Goal: Information Seeking & Learning: Learn about a topic

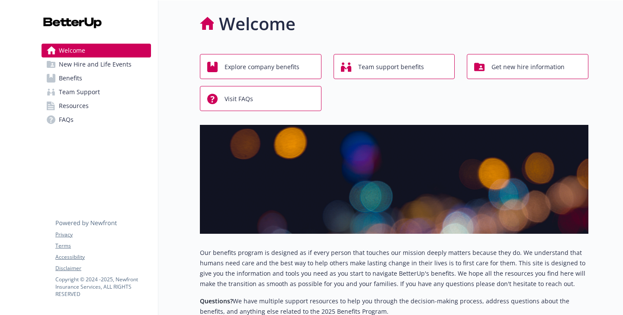
click at [291, 63] on span "Explore company benefits" at bounding box center [261, 67] width 75 height 16
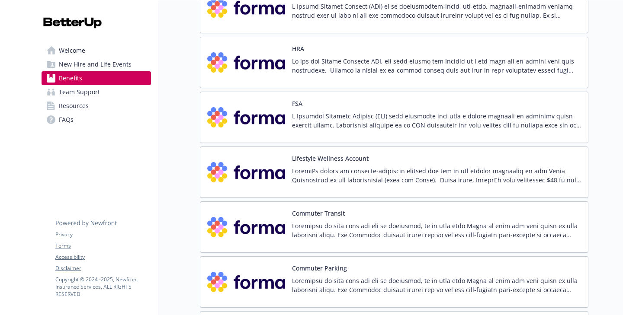
scroll to position [1364, 0]
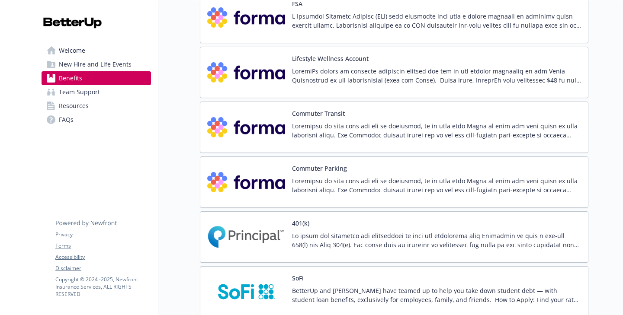
click at [471, 129] on p at bounding box center [436, 131] width 289 height 18
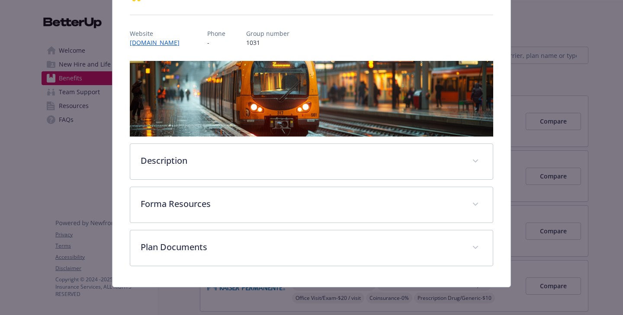
scroll to position [85, 0]
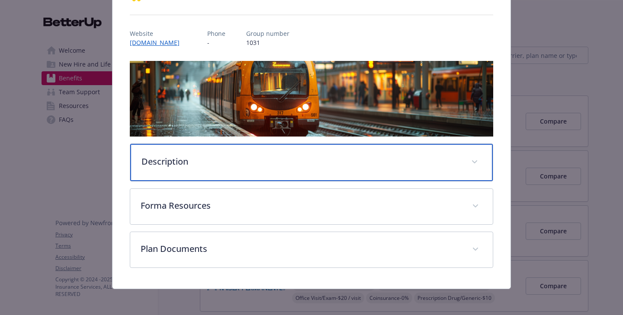
click at [247, 164] on p "Description" at bounding box center [300, 161] width 319 height 13
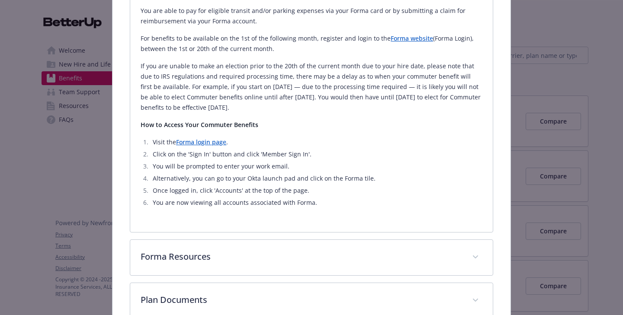
scroll to position [336, 0]
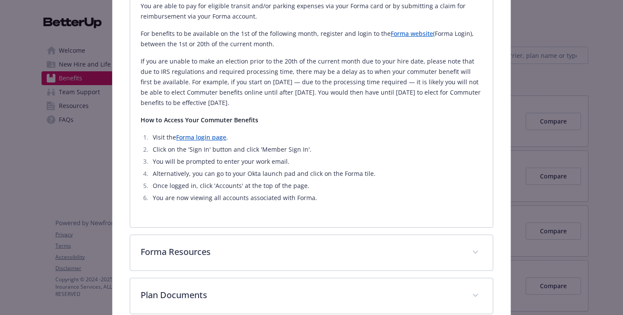
click at [200, 138] on link "Forma login page" at bounding box center [201, 137] width 50 height 8
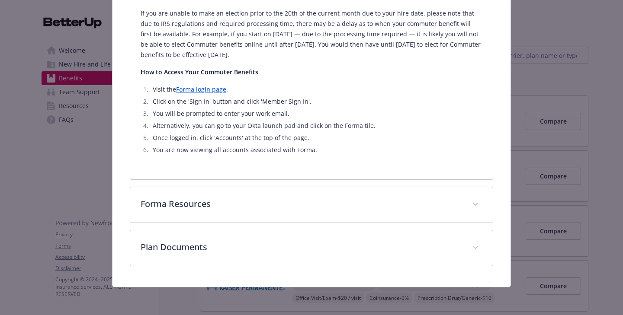
scroll to position [384, 0]
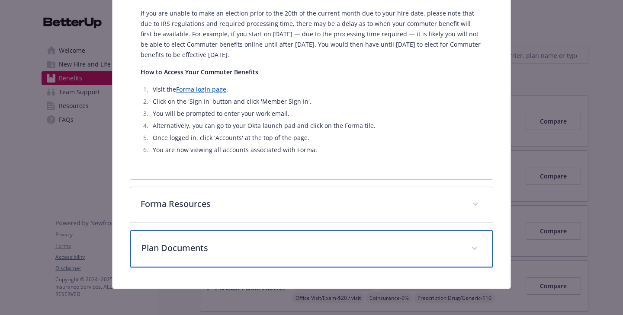
click at [287, 255] on div "Plan Documents" at bounding box center [311, 249] width 362 height 37
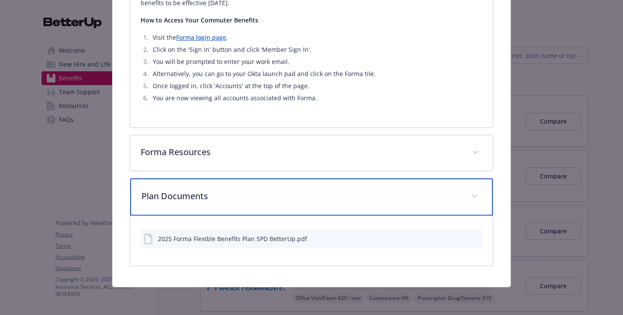
scroll to position [436, 0]
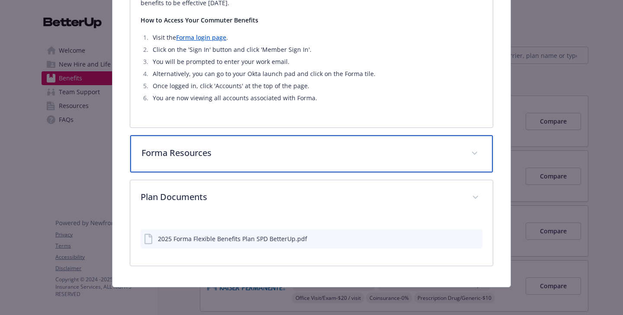
click at [195, 155] on p "Forma Resources" at bounding box center [300, 153] width 319 height 13
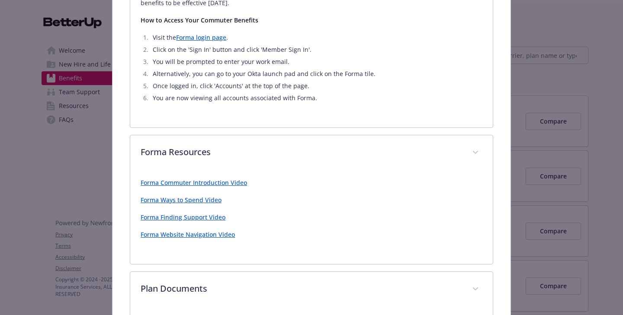
click at [219, 184] on link "Forma Commuter Introduction Video" at bounding box center [194, 183] width 106 height 8
